Goal: Find specific page/section

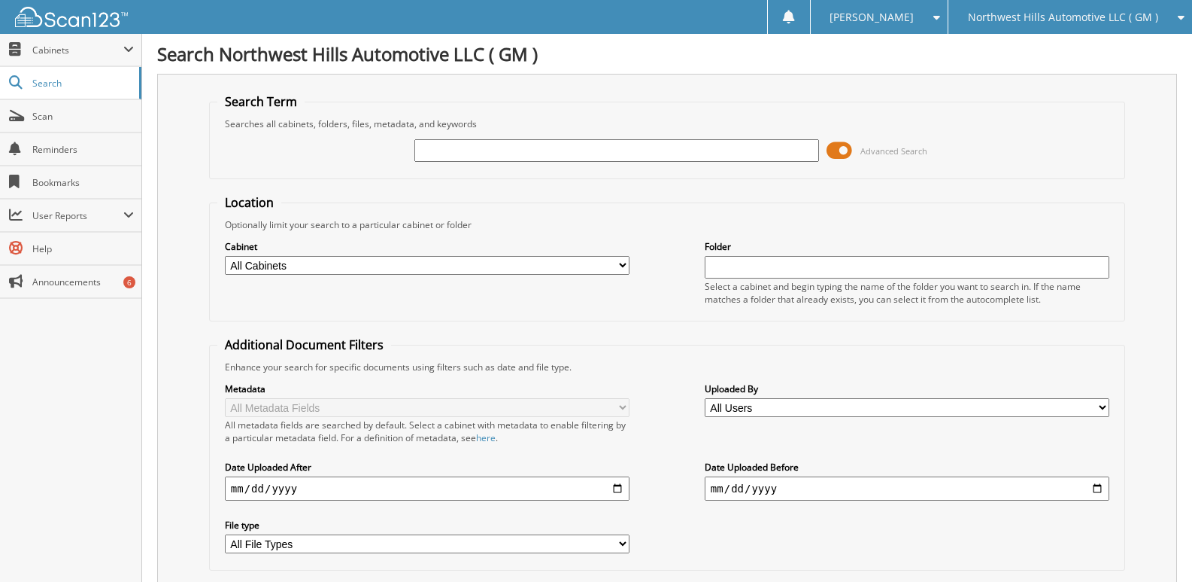
click at [460, 150] on input "text" at bounding box center [617, 150] width 405 height 23
type input "71373"
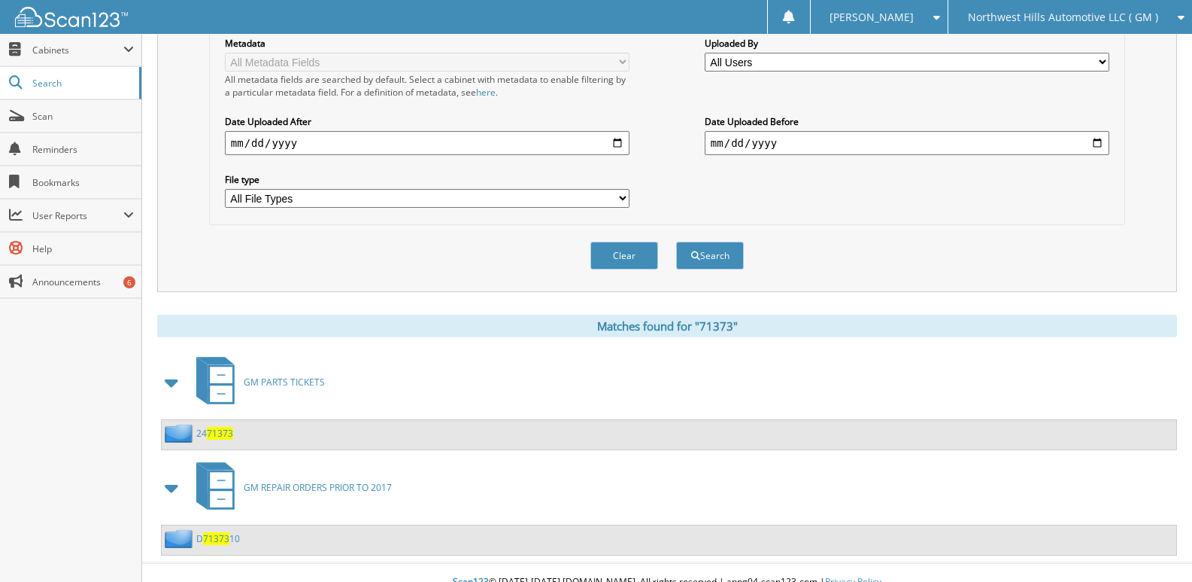
scroll to position [365, 0]
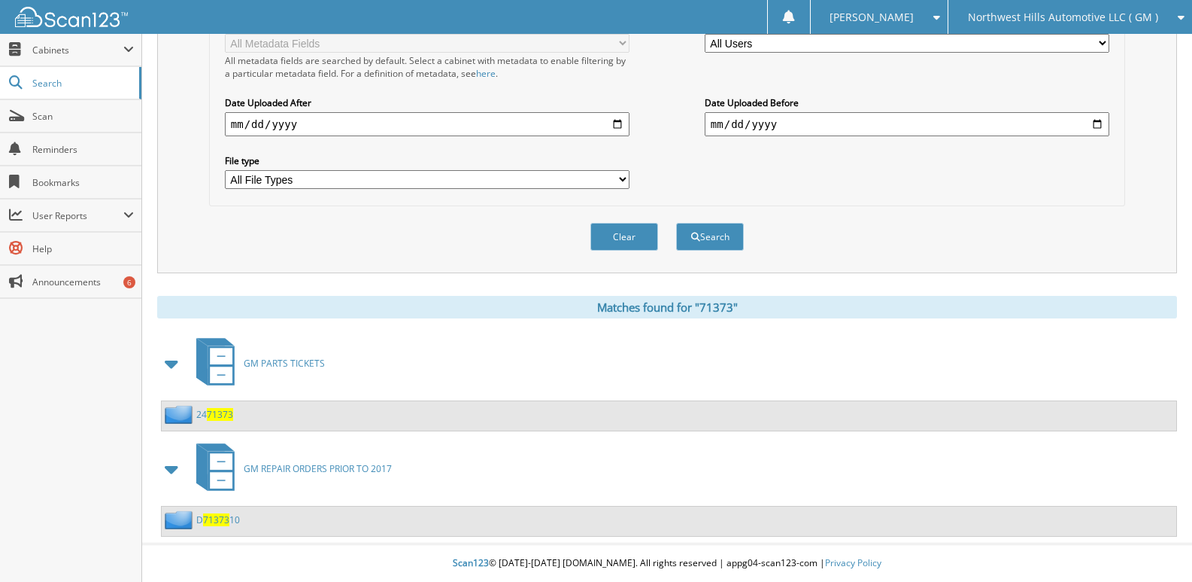
click at [217, 515] on span "71373" at bounding box center [216, 519] width 26 height 13
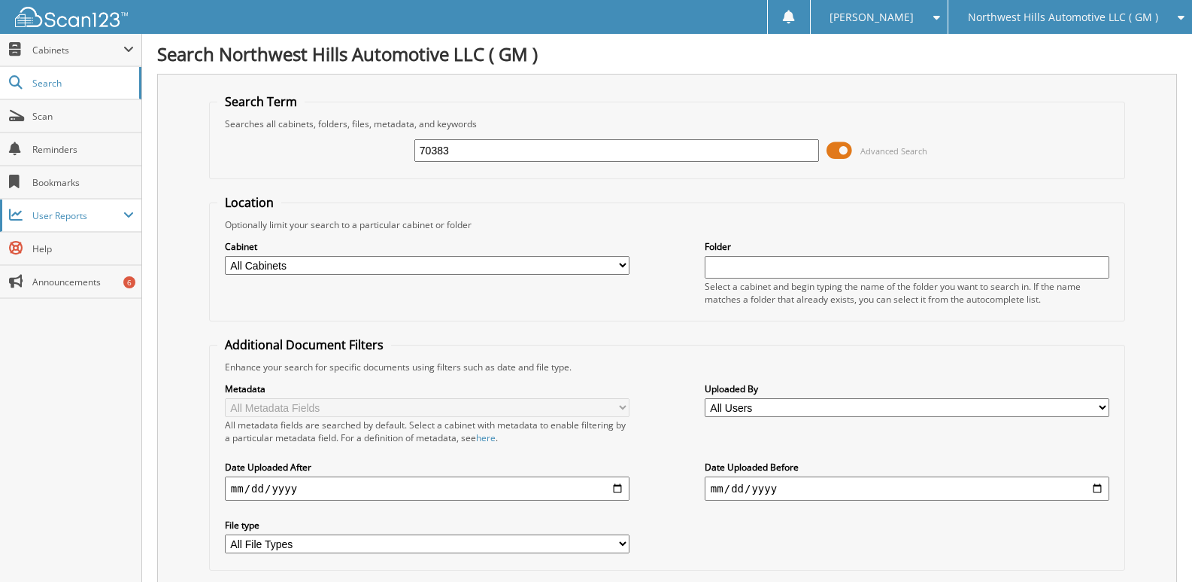
type input "70383"
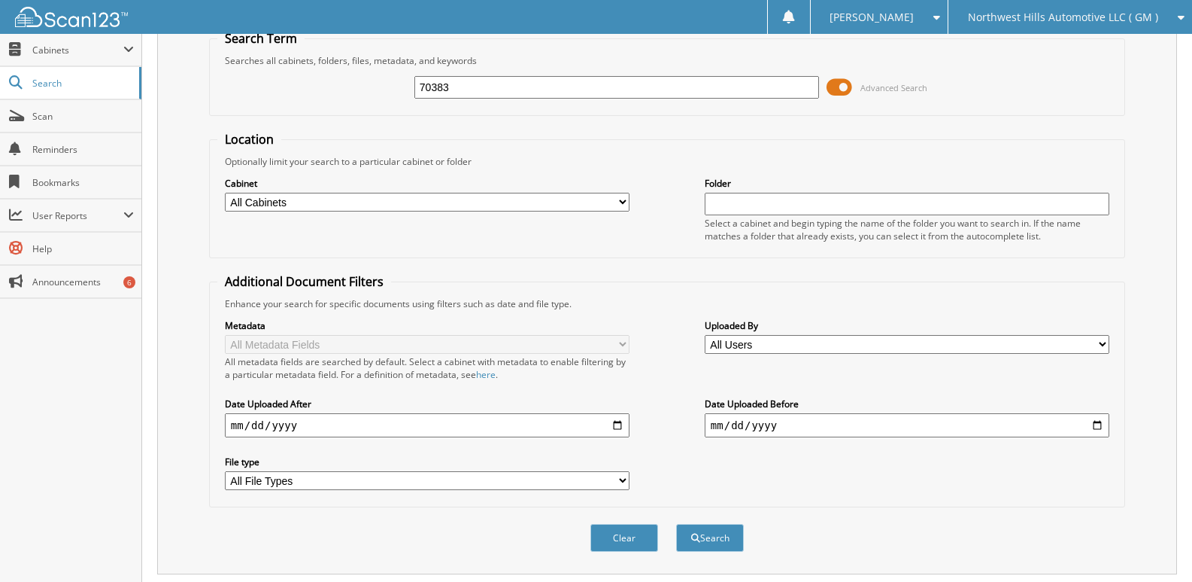
scroll to position [365, 0]
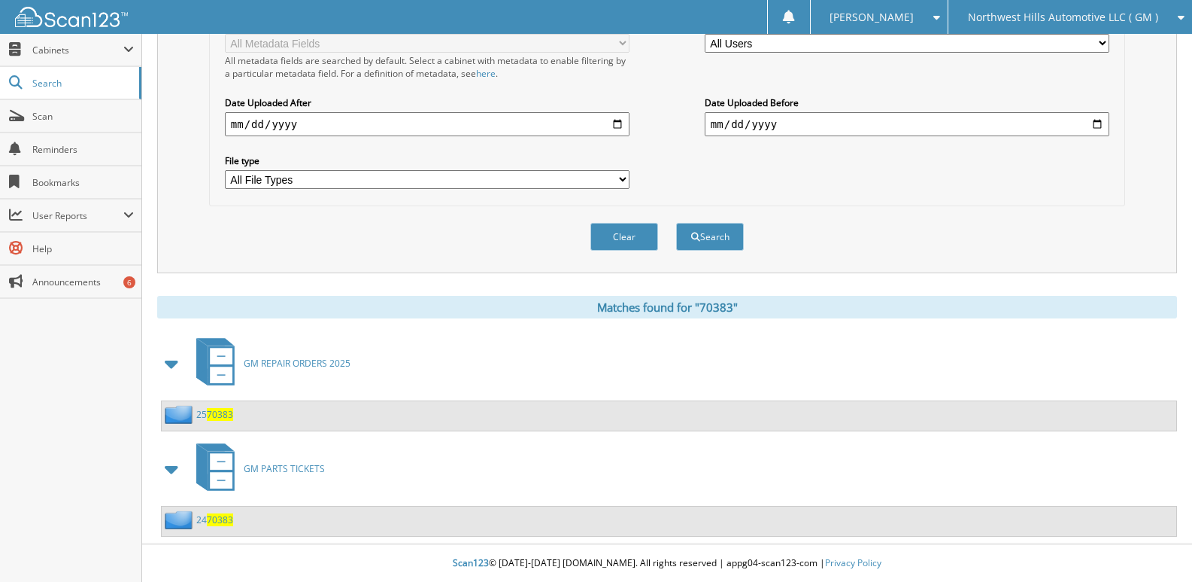
click at [205, 413] on link "25 70383" at bounding box center [214, 414] width 37 height 13
